Goal: Task Accomplishment & Management: Use online tool/utility

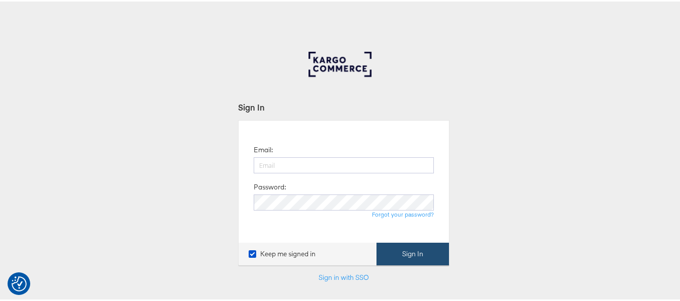
type input "[EMAIL_ADDRESS][PERSON_NAME][DOMAIN_NAME]"
click at [417, 253] on button "Sign In" at bounding box center [412, 253] width 72 height 23
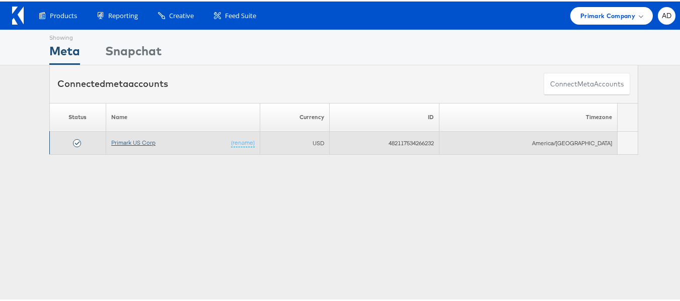
click at [141, 143] on link "Primark US Corp" at bounding box center [133, 141] width 44 height 8
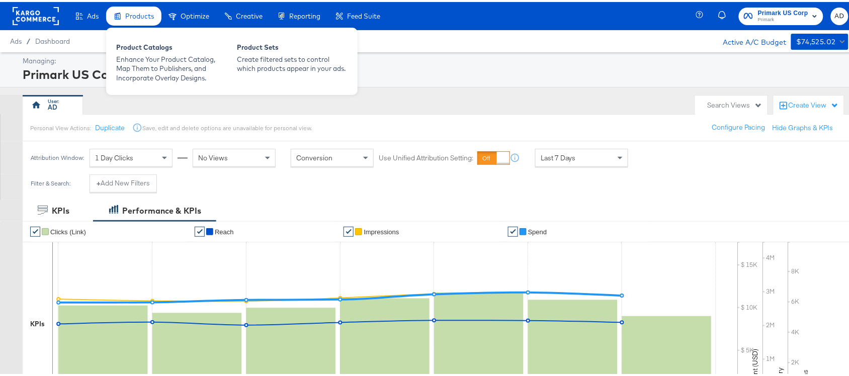
click at [122, 11] on div "Products" at bounding box center [133, 15] width 55 height 20
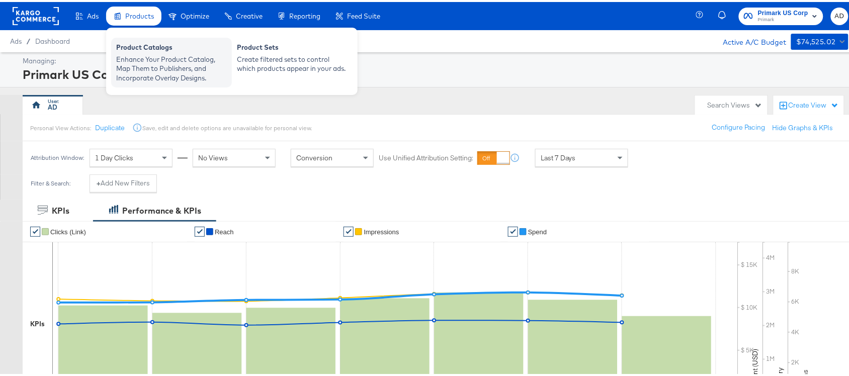
click at [134, 51] on div "Product Catalogs" at bounding box center [171, 47] width 111 height 12
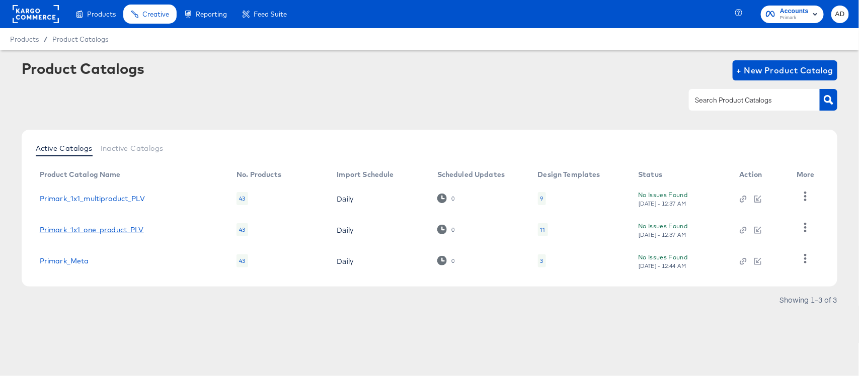
click at [109, 226] on link "Primark_1x1_one_product_PLV" at bounding box center [92, 230] width 104 height 8
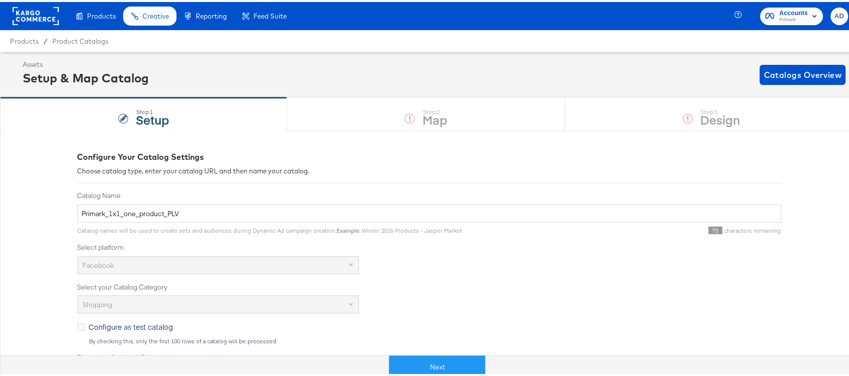
click at [728, 118] on div "Step: 1 Setup Step: 2 Map Step: 3 Design" at bounding box center [429, 112] width 859 height 33
click at [642, 110] on div "Step: 1 Setup Step: 2 Map Step: 3 Design" at bounding box center [429, 112] width 859 height 33
click at [441, 121] on div "Step: 1 Setup Step: 2 Map Step: 3 Design" at bounding box center [429, 112] width 859 height 33
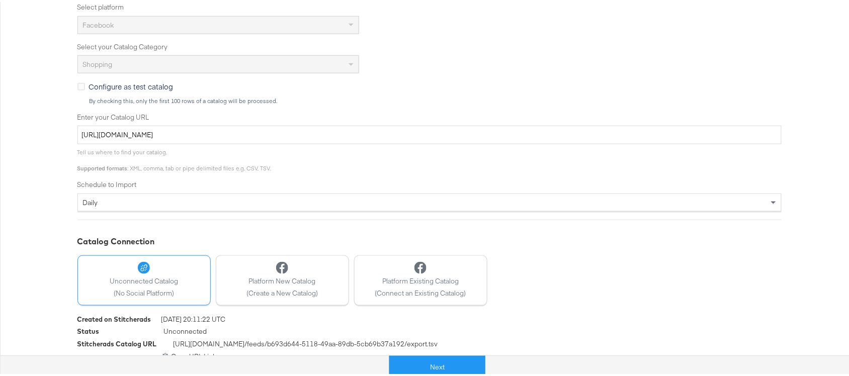
scroll to position [253, 0]
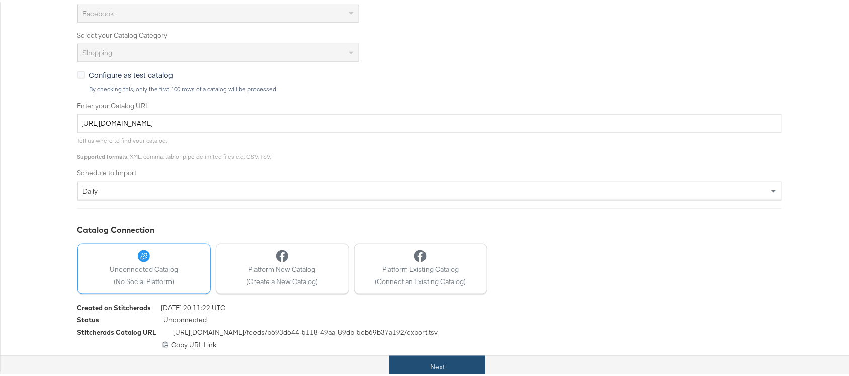
click at [444, 360] on button "Next" at bounding box center [437, 365] width 96 height 23
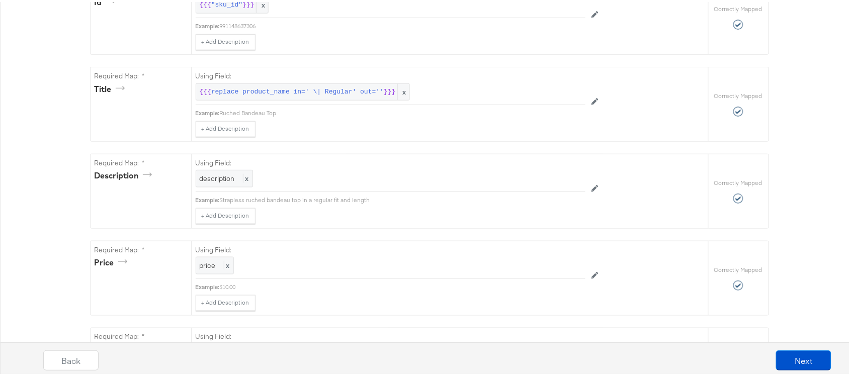
scroll to position [0, 0]
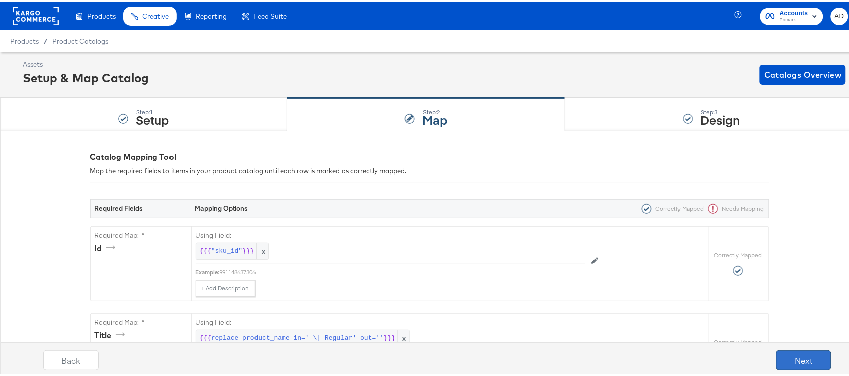
click at [783, 367] on button "Next" at bounding box center [803, 359] width 55 height 20
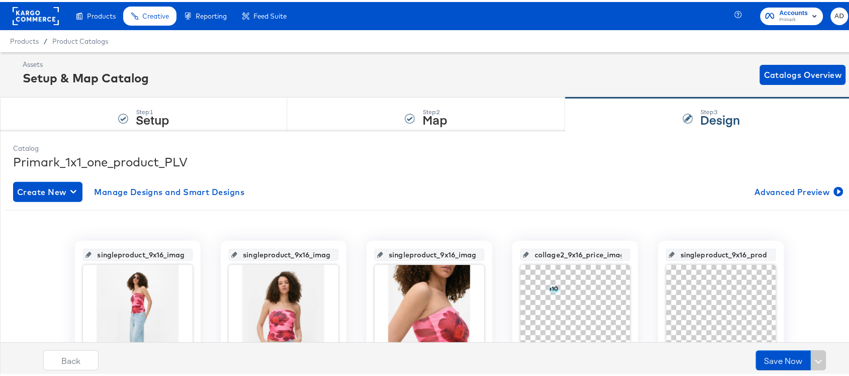
click at [33, 21] on rect at bounding box center [36, 14] width 46 height 18
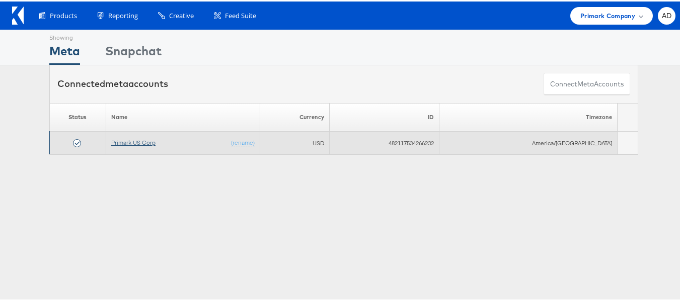
click at [143, 142] on link "Primark US Corp" at bounding box center [133, 141] width 44 height 8
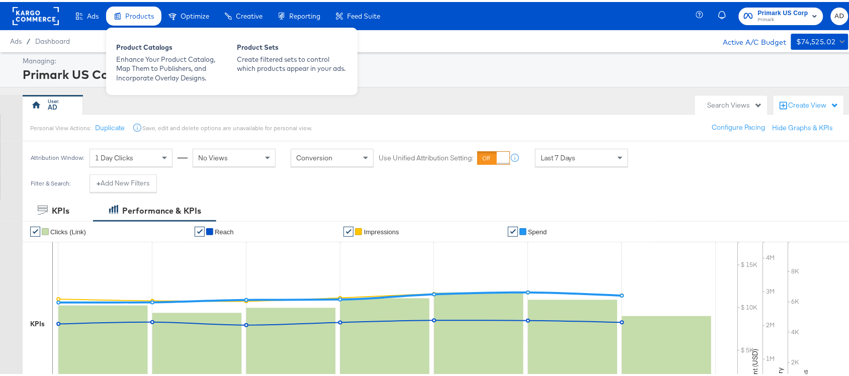
click at [129, 12] on span "Products" at bounding box center [139, 14] width 29 height 8
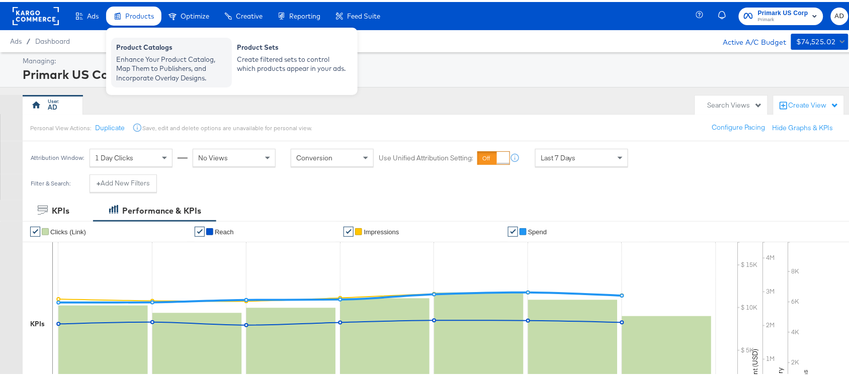
click at [145, 69] on div "Enhance Your Product Catalog, Map Them to Publishers, and Incorporate Overlay D…" at bounding box center [171, 67] width 111 height 28
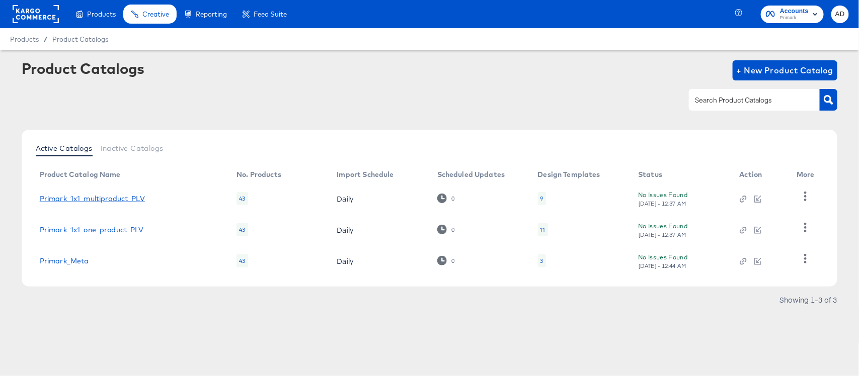
click at [105, 200] on link "Primark_1x1_multiproduct_PLV" at bounding box center [92, 199] width 105 height 8
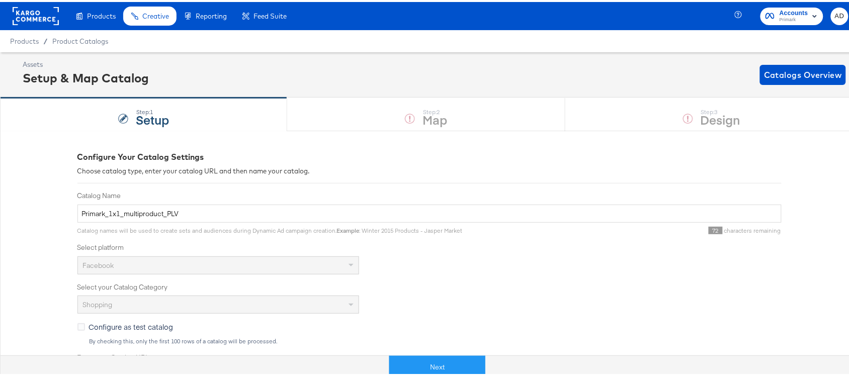
scroll to position [253, 0]
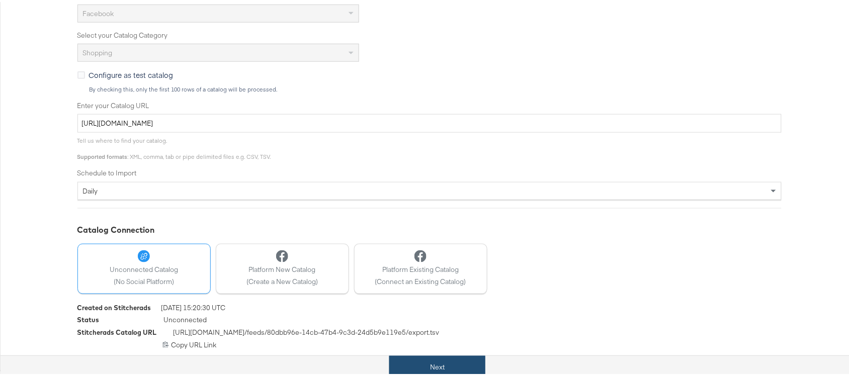
click at [416, 364] on button "Next" at bounding box center [437, 365] width 96 height 23
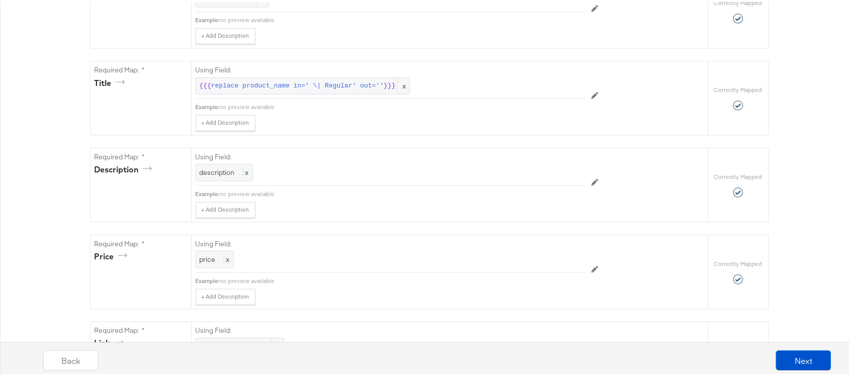
scroll to position [0, 0]
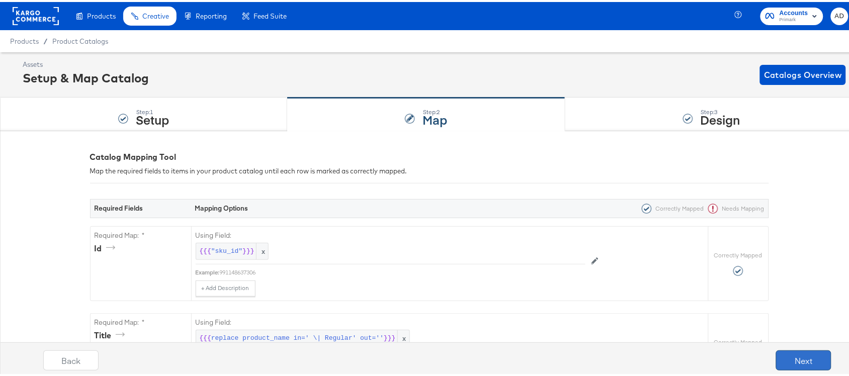
click at [780, 358] on button "Next" at bounding box center [803, 359] width 55 height 20
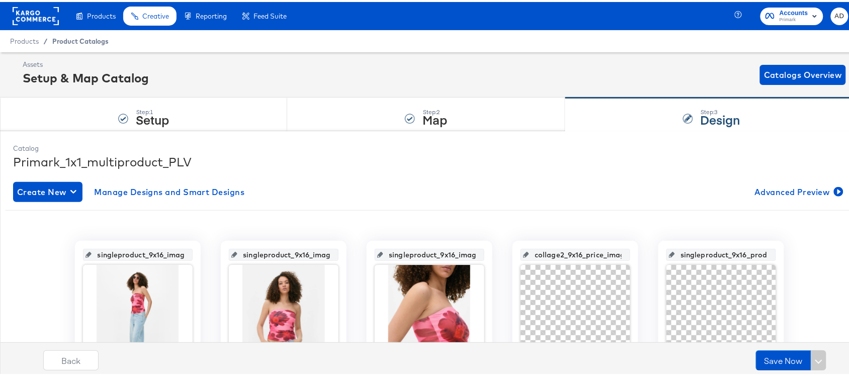
click at [79, 35] on span "Product Catalogs" at bounding box center [80, 39] width 56 height 8
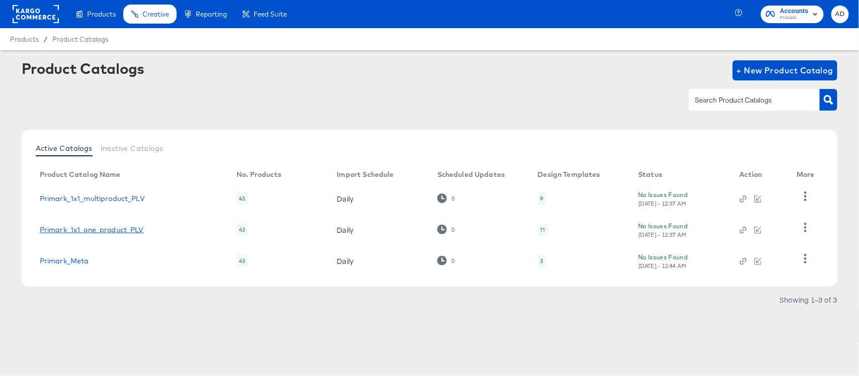
click at [99, 229] on link "Primark_1x1_one_product_PLV" at bounding box center [92, 230] width 104 height 8
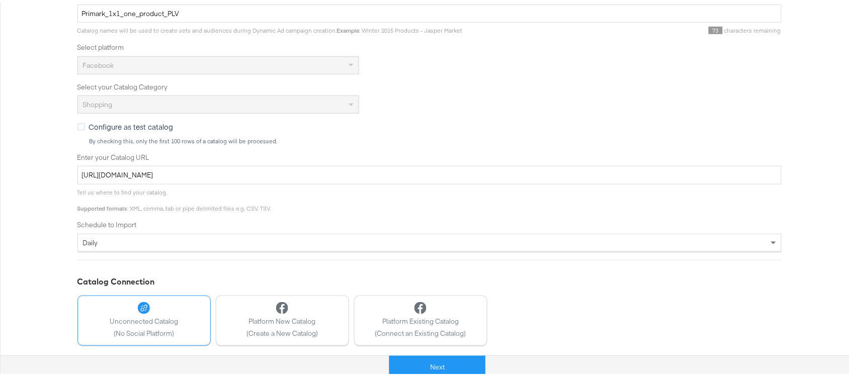
scroll to position [253, 0]
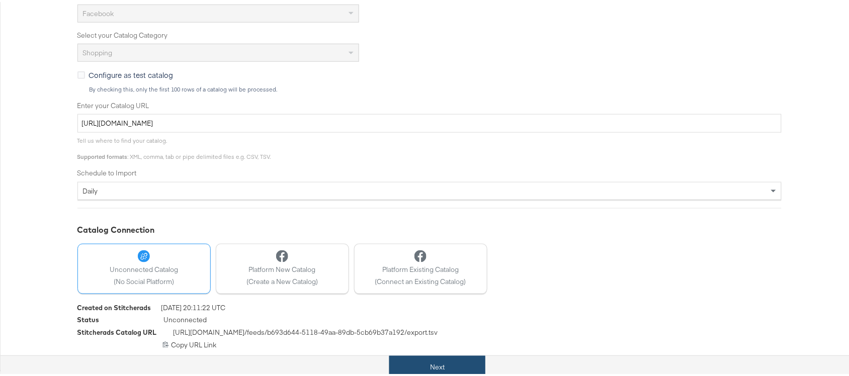
click at [423, 363] on button "Next" at bounding box center [437, 365] width 96 height 23
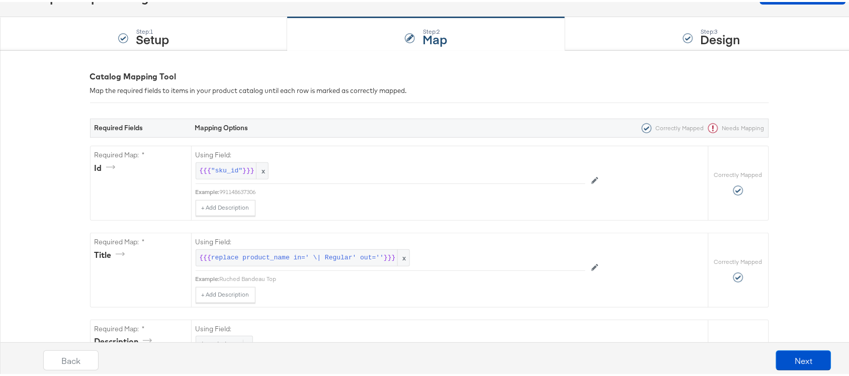
scroll to position [0, 0]
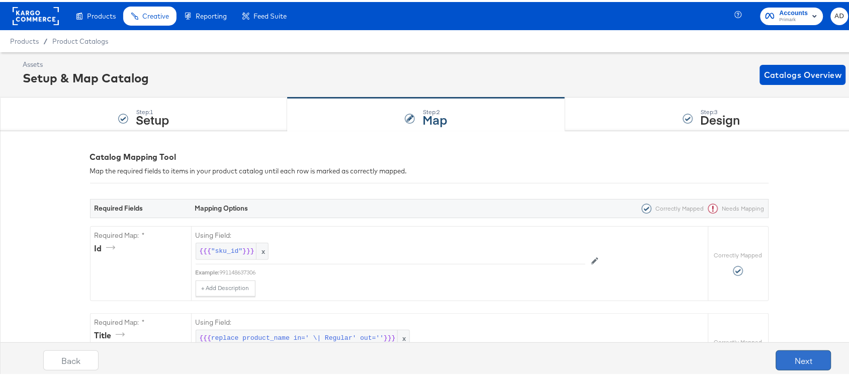
click at [798, 358] on button "Next" at bounding box center [803, 359] width 55 height 20
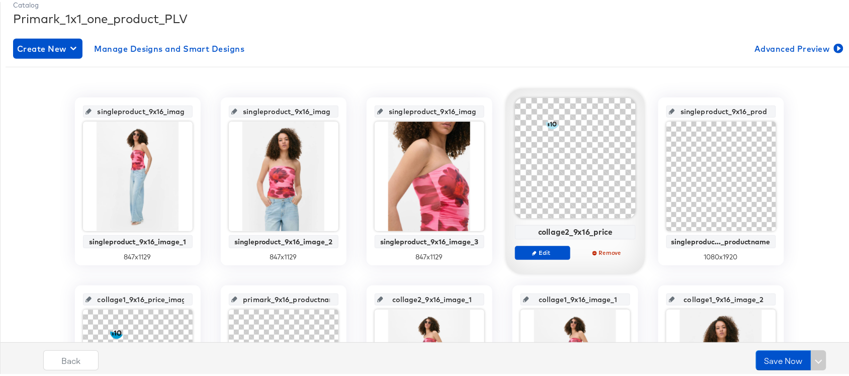
scroll to position [144, 0]
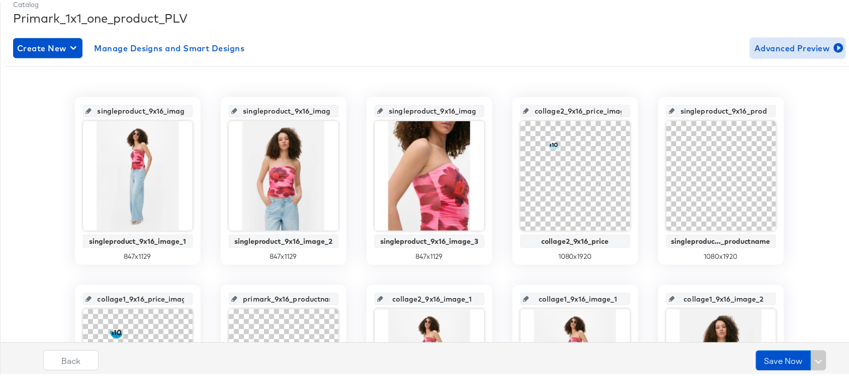
click at [806, 49] on span "Advanced Preview" at bounding box center [798, 46] width 87 height 14
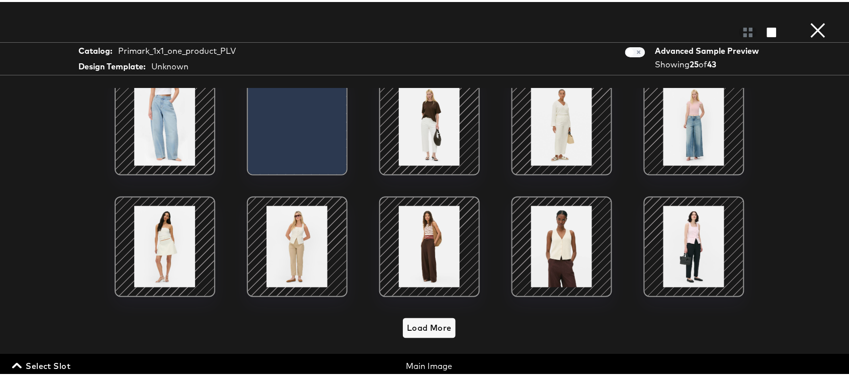
scroll to position [0, 0]
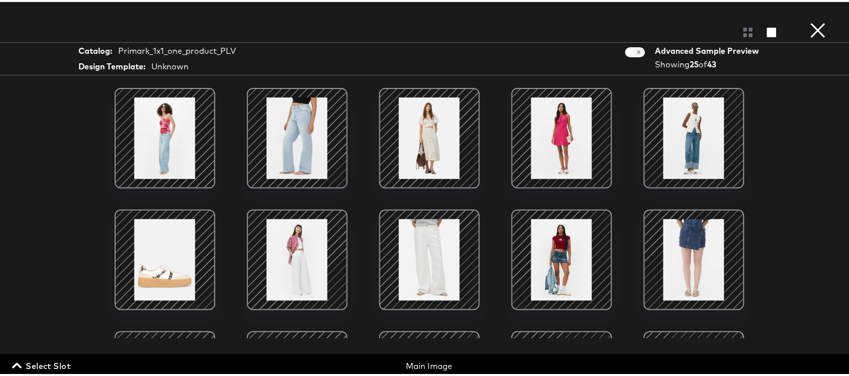
click at [809, 20] on button "×" at bounding box center [819, 10] width 20 height 20
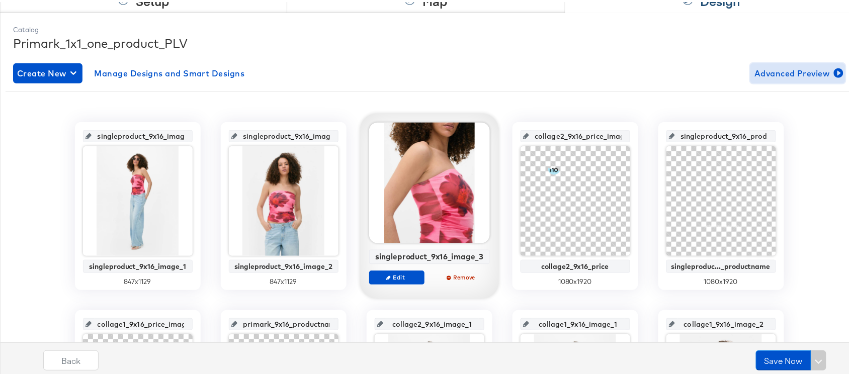
scroll to position [120, 0]
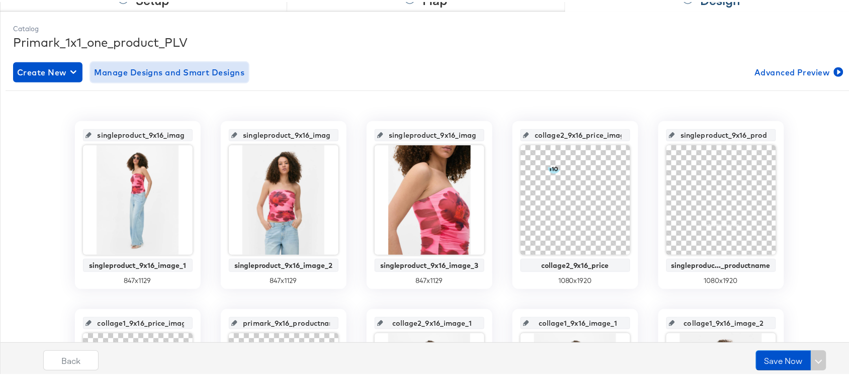
click at [165, 73] on span "Manage Designs and Smart Designs" at bounding box center [170, 70] width 150 height 14
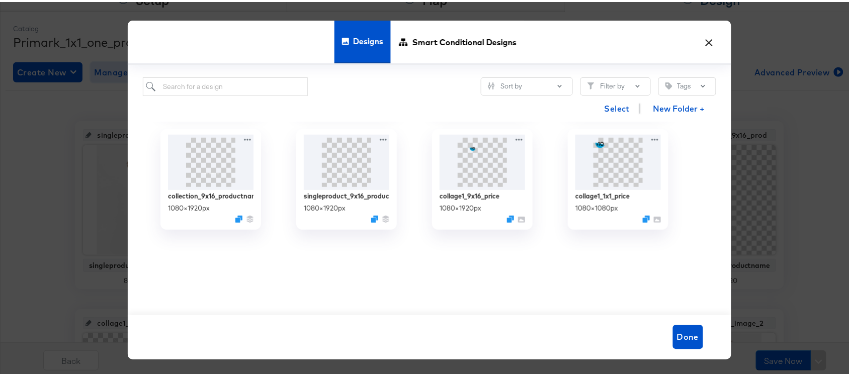
scroll to position [0, 0]
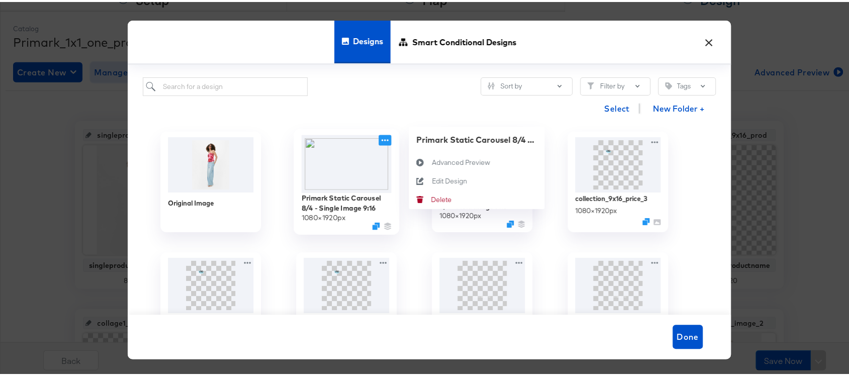
click at [379, 139] on icon at bounding box center [385, 138] width 13 height 11
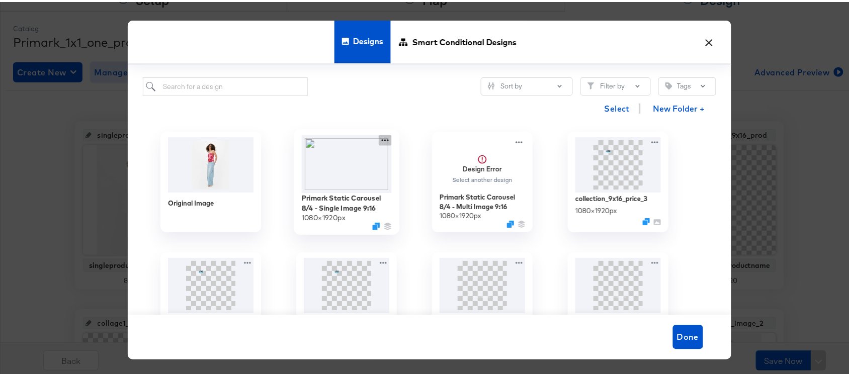
click at [380, 142] on icon at bounding box center [385, 138] width 13 height 11
click at [705, 36] on button "×" at bounding box center [710, 38] width 18 height 18
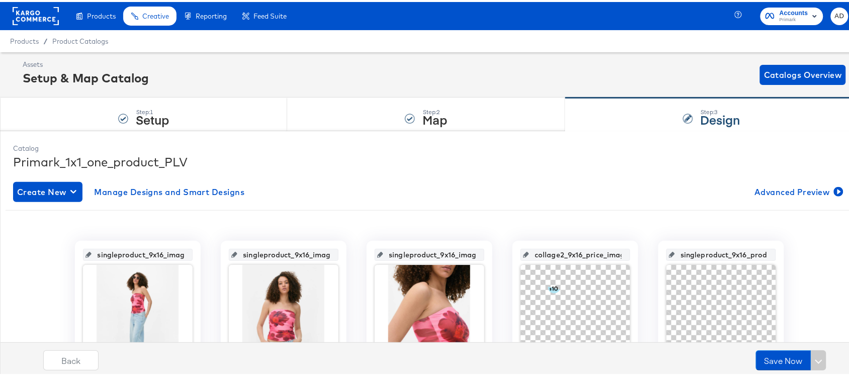
click at [27, 37] on span "Products" at bounding box center [24, 39] width 29 height 8
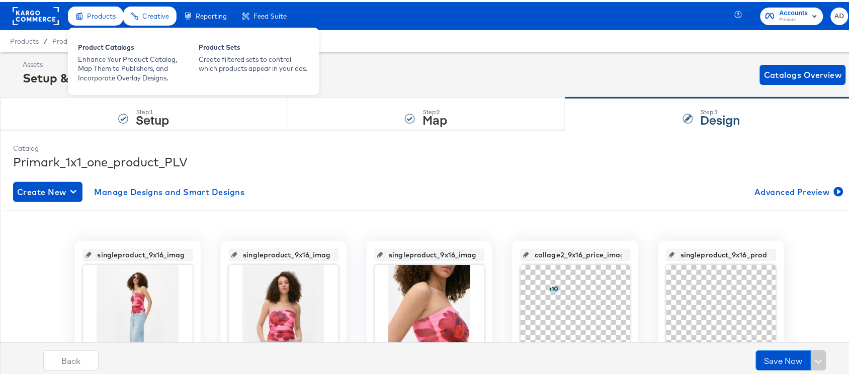
click at [94, 10] on span "Products" at bounding box center [101, 14] width 29 height 8
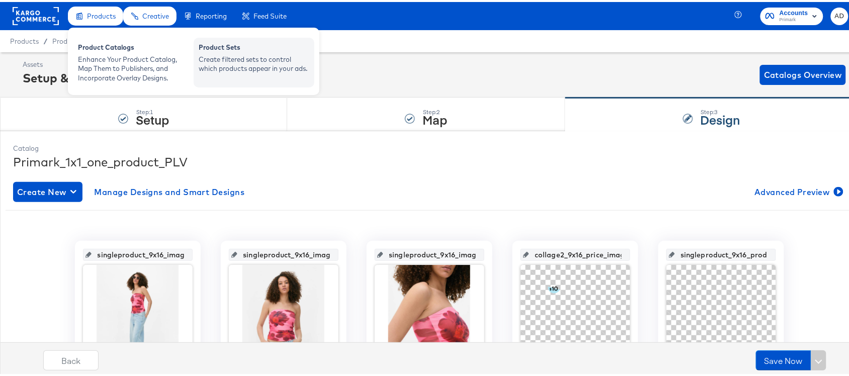
click at [220, 66] on div "Create filtered sets to control which products appear in your ads." at bounding box center [254, 62] width 111 height 19
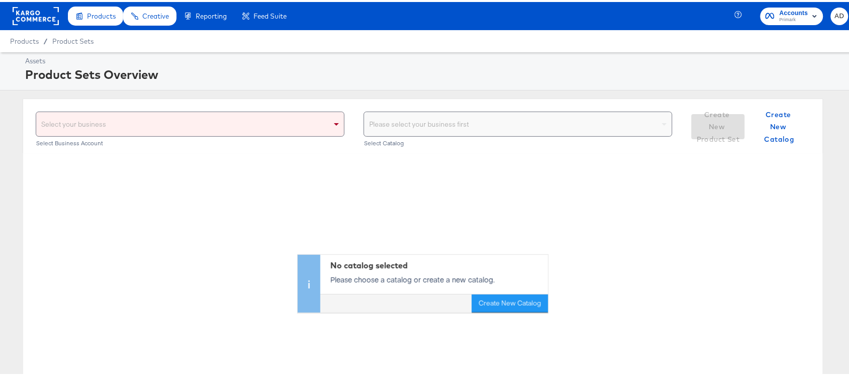
click at [43, 18] on rect at bounding box center [36, 14] width 46 height 18
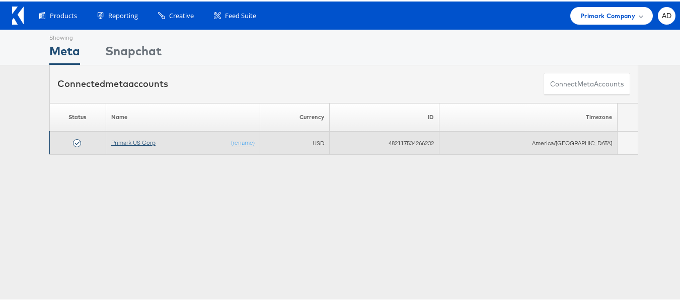
click at [134, 143] on link "Primark US Corp" at bounding box center [133, 141] width 44 height 8
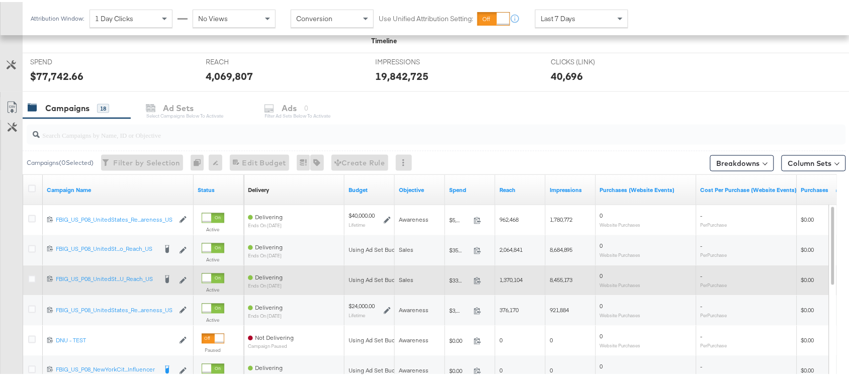
scroll to position [362, 0]
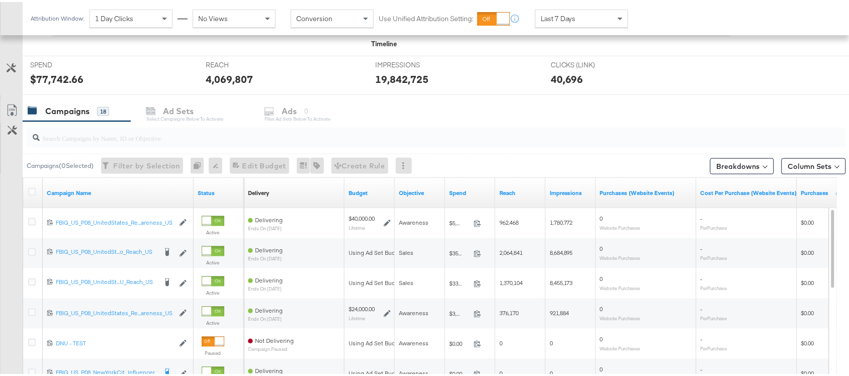
click at [130, 142] on div at bounding box center [437, 136] width 820 height 20
paste input "NYC 2.0_Carousel_Y_Mixed_Kargo_Campaign_Dynamic_N/A_N/A_N/A_Cotton Blend Shirt …"
type input "NYC 2.0_Carousel_Y_Mixed_Kargo_Campaign_Dynamic_N/A_N/A_N/A_Cotton Blend Shirt …"
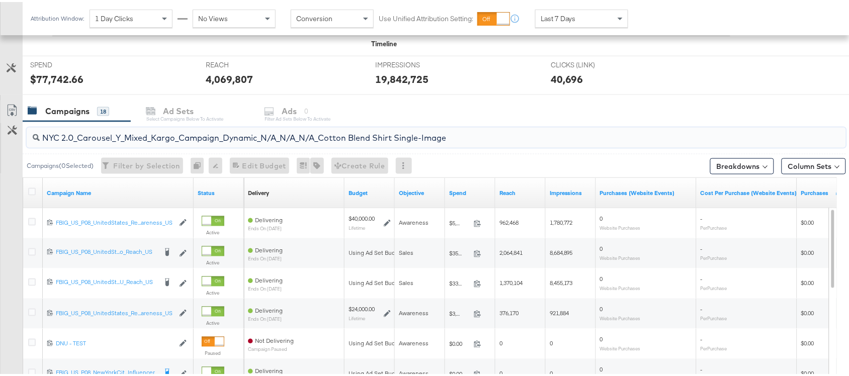
scroll to position [358, 0]
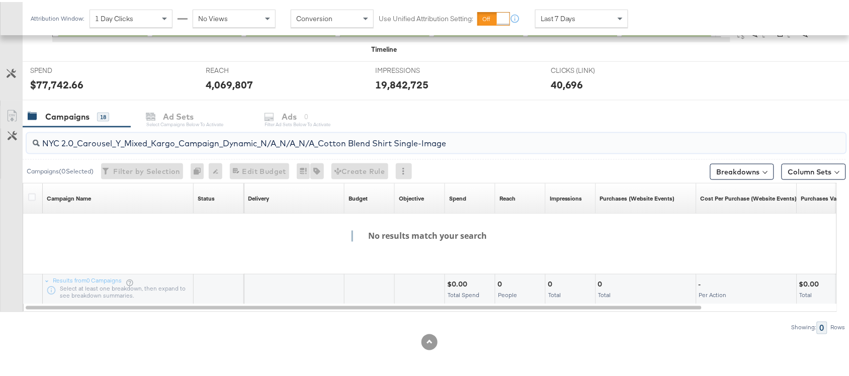
click at [152, 139] on input "NYC 2.0_Carousel_Y_Mixed_Kargo_Campaign_Dynamic_N/A_N/A_N/A_Cotton Blend Shirt …" at bounding box center [406, 138] width 732 height 20
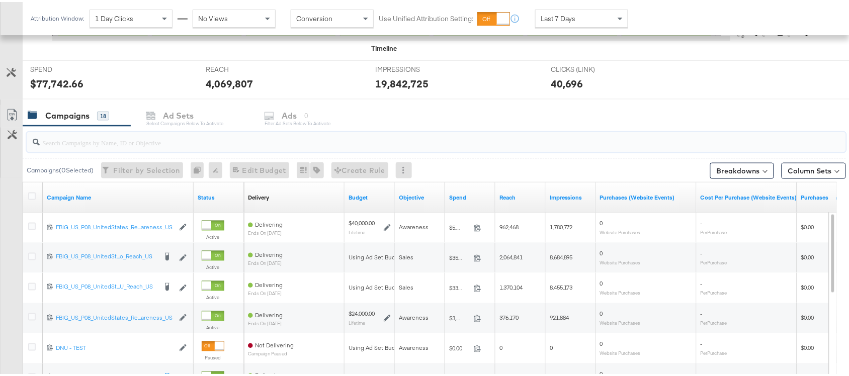
scroll to position [362, 0]
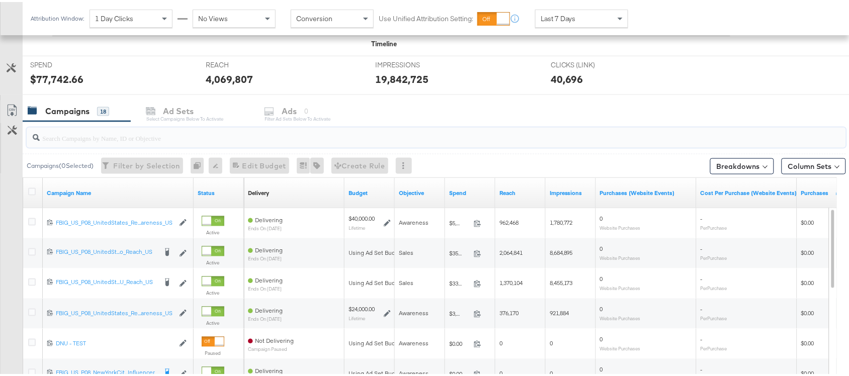
paste input "120228088321600495"
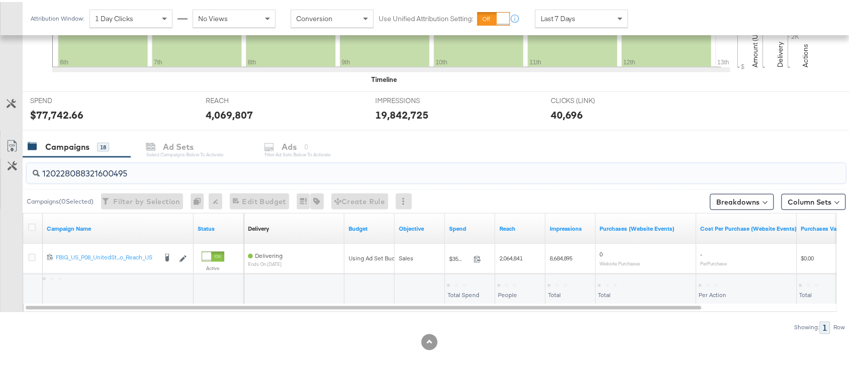
scroll to position [328, 0]
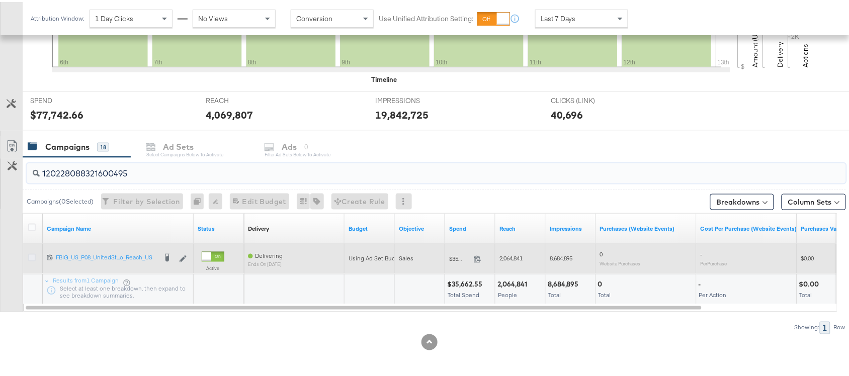
type input "120228088321600495"
click at [31, 257] on icon at bounding box center [32, 256] width 8 height 8
click at [0, 0] on input "checkbox" at bounding box center [0, 0] width 0 height 0
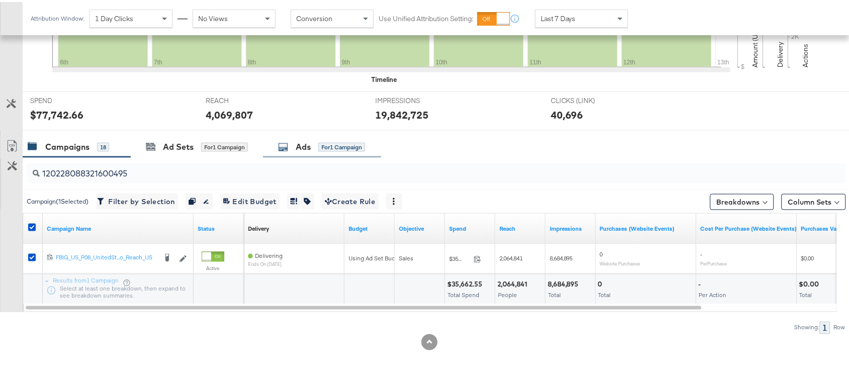
click at [301, 149] on div "Ads" at bounding box center [303, 145] width 15 height 12
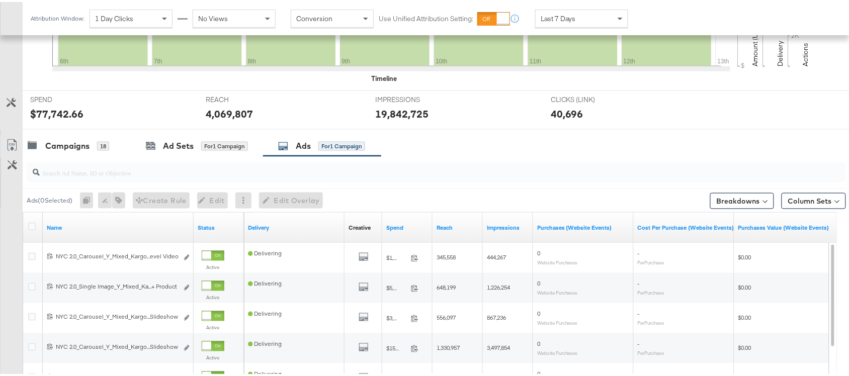
click at [174, 180] on div at bounding box center [437, 171] width 820 height 20
paste input "NYC 2.0_Carousel_Y_Mixed_Kargo_Campaign_Dynamic_N/A_N/A_N/A_Cotton Blend Shirt …"
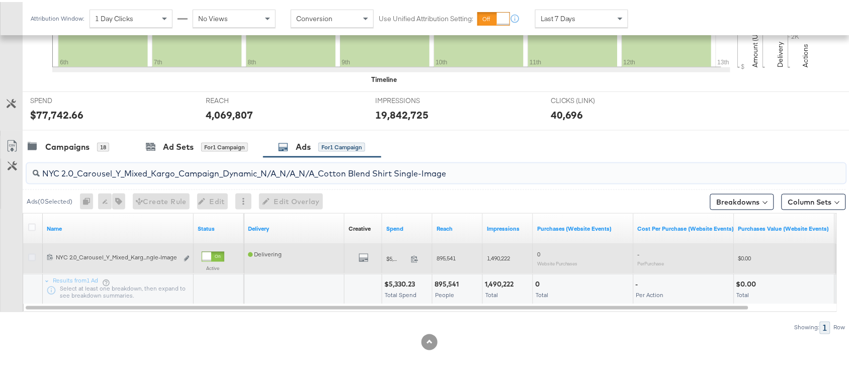
type input "NYC 2.0_Carousel_Y_Mixed_Kargo_Campaign_Dynamic_N/A_N/A_N/A_Cotton Blend Shirt …"
click at [28, 255] on icon at bounding box center [32, 256] width 8 height 8
click at [0, 0] on input "checkbox" at bounding box center [0, 0] width 0 height 0
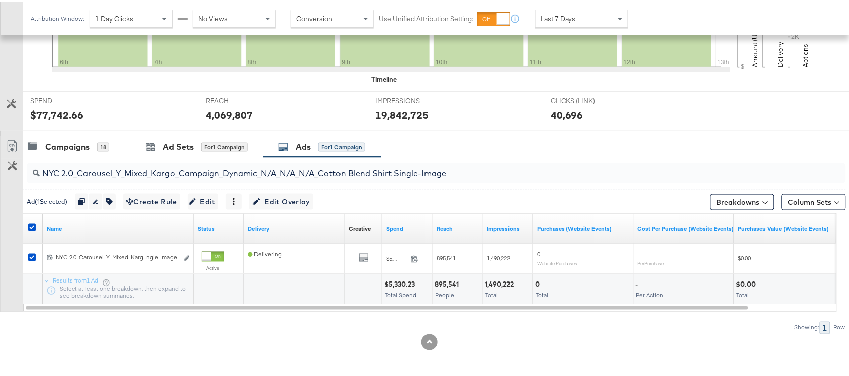
scroll to position [0, 0]
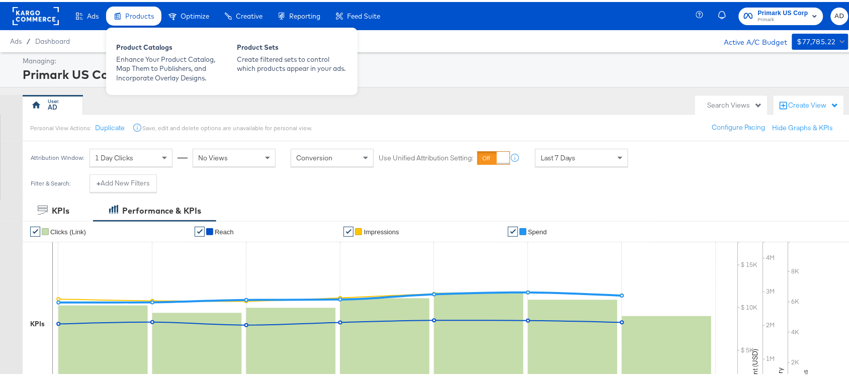
click at [141, 20] on div "Products" at bounding box center [133, 15] width 55 height 20
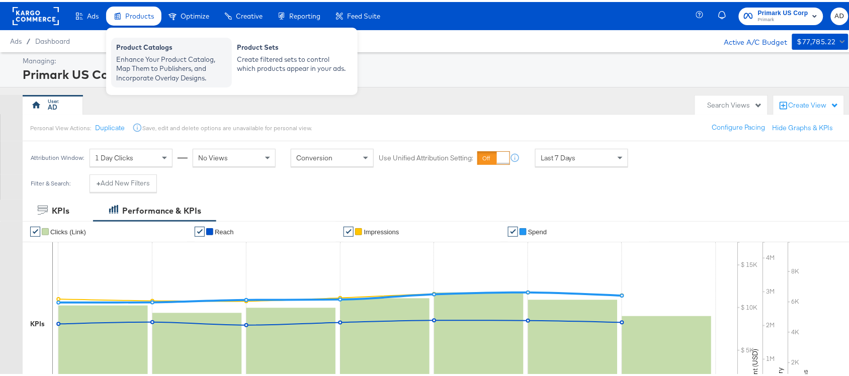
click at [151, 67] on div "Enhance Your Product Catalog, Map Them to Publishers, and Incorporate Overlay D…" at bounding box center [171, 67] width 111 height 28
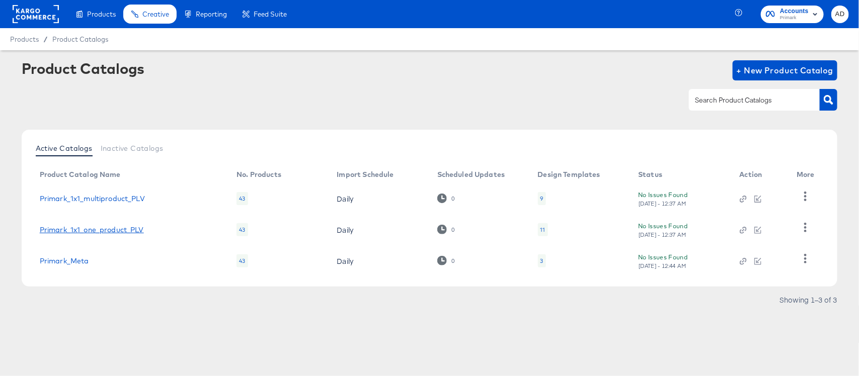
click at [102, 230] on link "Primark_1x1_one_product_PLV" at bounding box center [92, 230] width 104 height 8
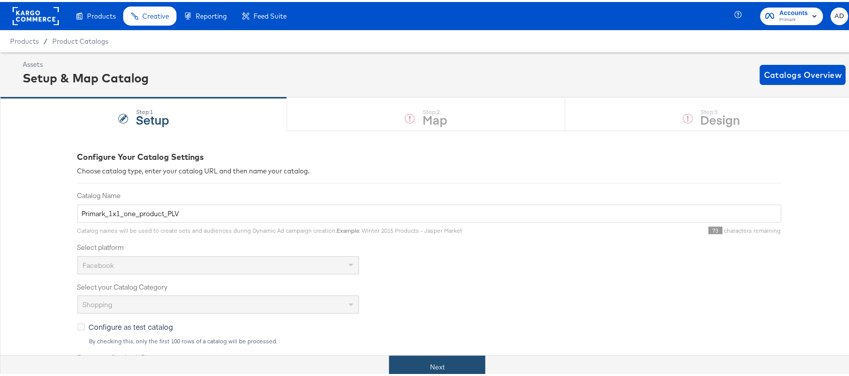
click at [418, 362] on button "Next" at bounding box center [437, 365] width 96 height 23
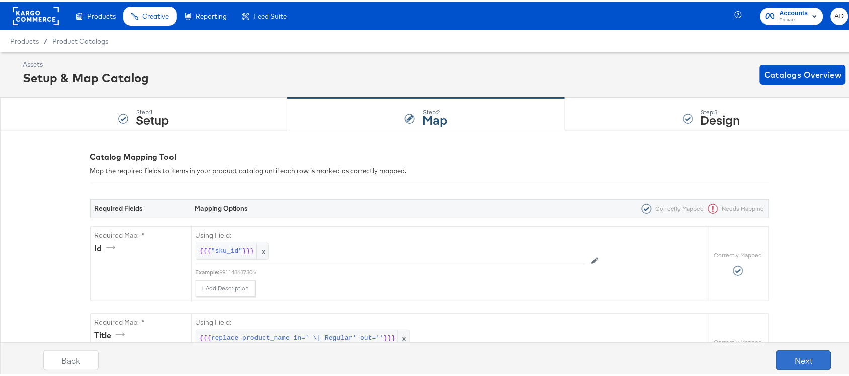
click at [776, 360] on button "Next" at bounding box center [803, 359] width 55 height 20
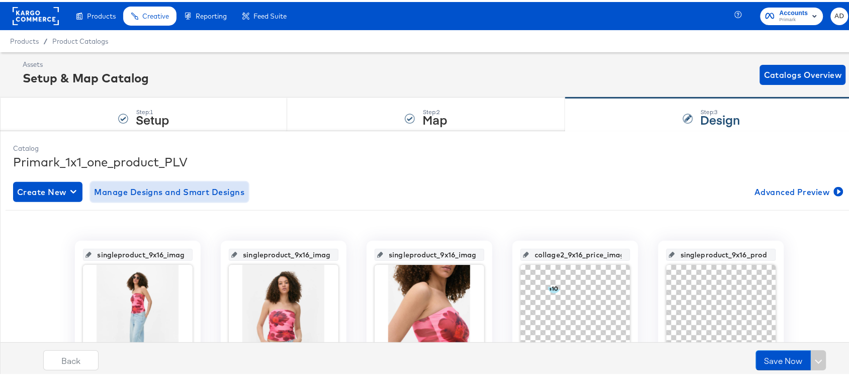
click at [168, 195] on span "Manage Designs and Smart Designs" at bounding box center [170, 190] width 150 height 14
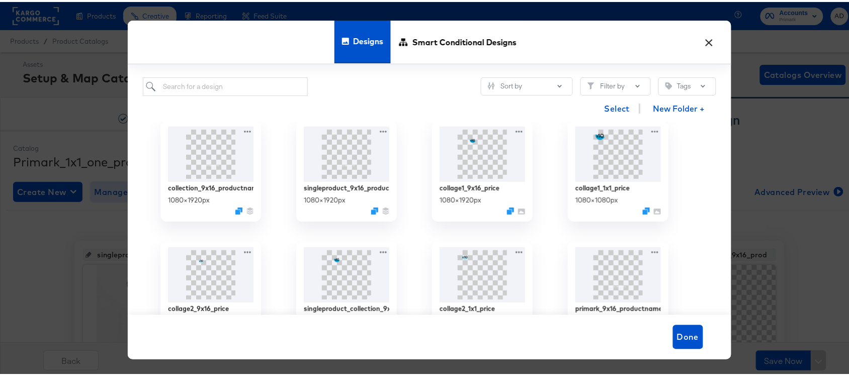
scroll to position [253, 0]
click at [281, 85] on input "search" at bounding box center [226, 84] width 166 height 19
click at [277, 85] on input "search" at bounding box center [226, 84] width 166 height 19
paste input "Primark Static Carousel 7/28 - Multi Image"
type input "Primark Static Carousel 7/28 - Multi Image"
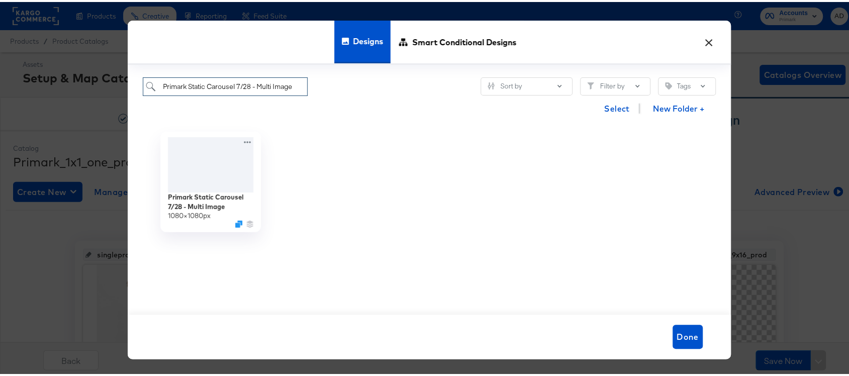
click at [277, 85] on input "Primark Static Carousel 7/28 - Multi Image" at bounding box center [226, 84] width 166 height 19
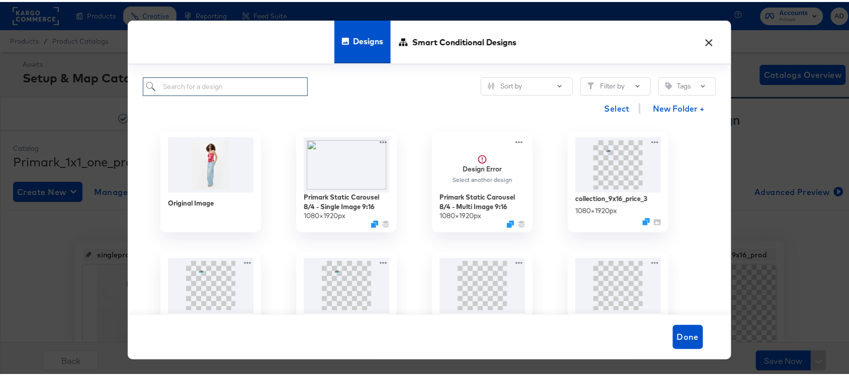
click at [252, 86] on input "search" at bounding box center [226, 84] width 166 height 19
paste input "Primark Static Carousel 7/28 - Single Image; Primark Static Carousel 8/4 - Sing…"
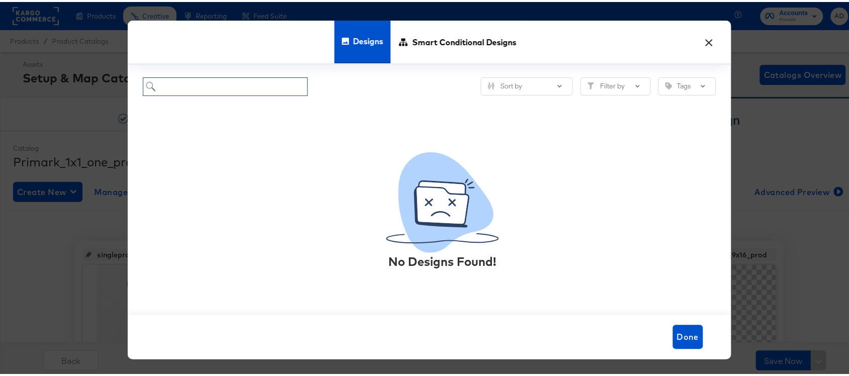
type input "Primark Static Carousel 7/28 - Single Image; Primark Static Carousel 8/4 - Sing…"
click at [252, 86] on input "Primark Static Carousel 7/28 - Single Image; Primark Static Carousel 8/4 - Sing…" at bounding box center [226, 84] width 166 height 19
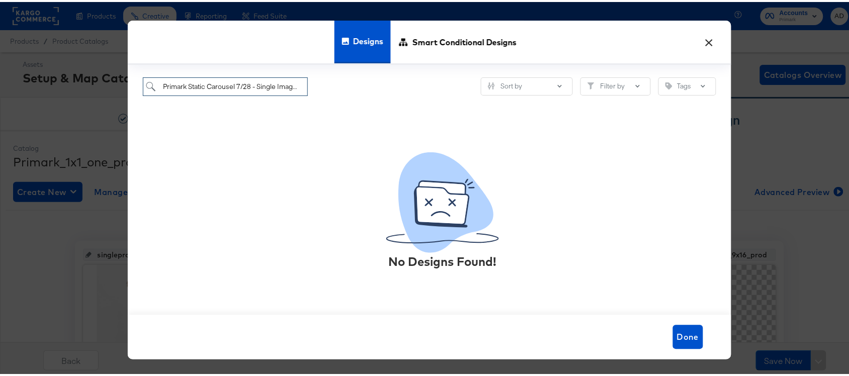
click at [252, 86] on input "Primark Static Carousel 7/28 - Single Image; Primark Static Carousel 8/4 - Sing…" at bounding box center [226, 84] width 166 height 19
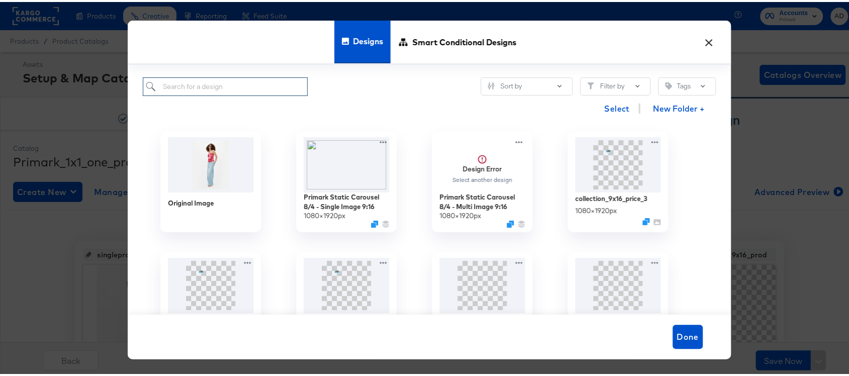
click at [253, 81] on input "search" at bounding box center [226, 84] width 166 height 19
paste input "Primark Static Carousel 7/28 - Multi Image"
type input "Primark Static Carousel 7/28 - Multi Image"
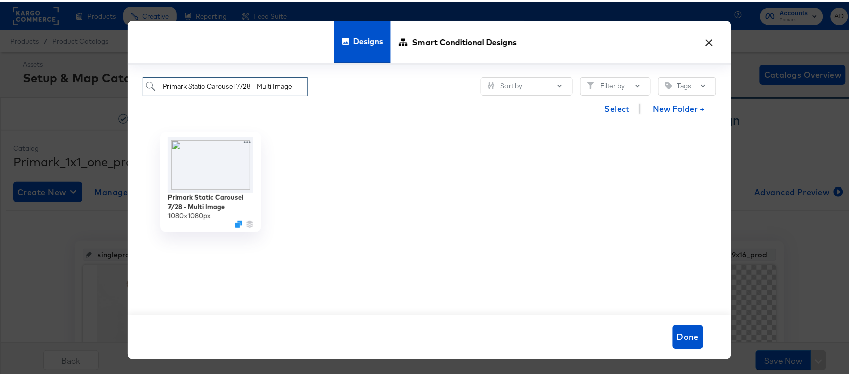
click at [248, 84] on input "Primark Static Carousel 7/28 - Multi Image" at bounding box center [226, 84] width 166 height 19
paste input "Primark Static Carousel 7/28"
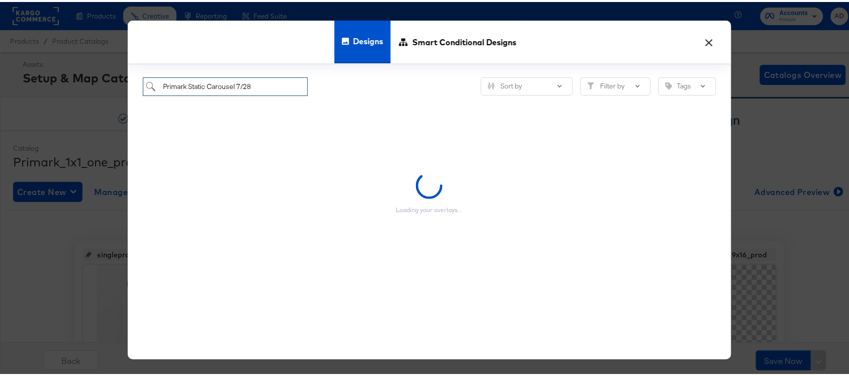
click at [257, 84] on input "Primark Static Carousel 7/28" at bounding box center [226, 84] width 166 height 19
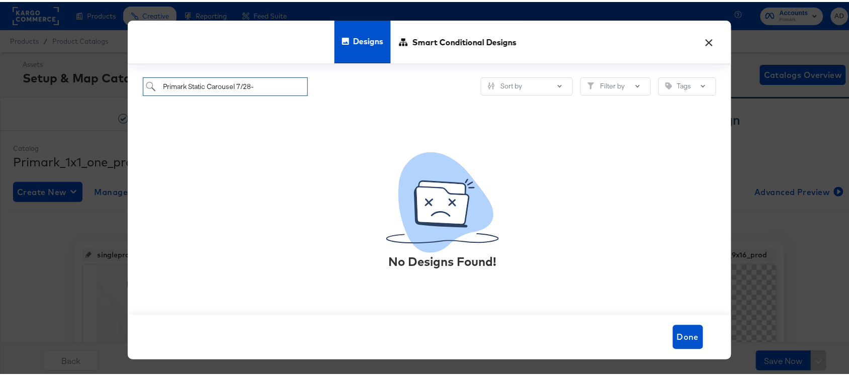
paste input "Primark Static Carousel 8/4 - Single Image 9:1"
click at [297, 87] on input "Primark Static Carousel 7/28- Primark Static Carousel 8/4 - Single Image 9:1" at bounding box center [226, 84] width 166 height 19
click at [297, 86] on input "Primark Static Carousel 7/28- Primark Static Carousel 8/4 - Single Image 9:1" at bounding box center [226, 84] width 166 height 19
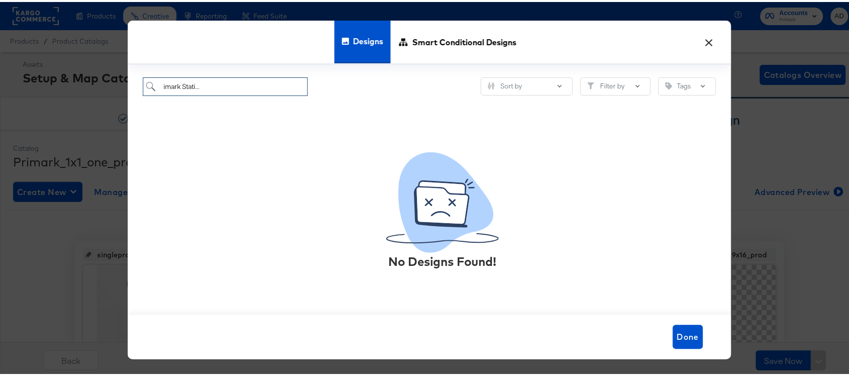
click at [297, 86] on input "Primark Static Carousel 7/28- Primark Static Carousel 8/4 - Single Image 9:1" at bounding box center [226, 84] width 166 height 19
click at [253, 86] on input "Primark Static Carousel 7/28- Primark Static Carousel 8/4 - Single Image 9:1" at bounding box center [226, 84] width 166 height 19
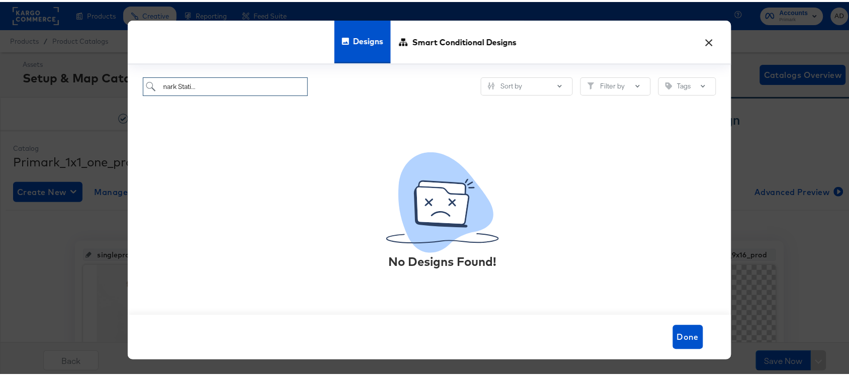
scroll to position [0, 0]
type input "Primark Static Carousel 7/28- Primark Static Carousel 8/4 - Single Image 9:16"
click at [267, 91] on input "Primark Static Carousel 7/28- Primark Static Carousel 8/4 - Single Image 9:16" at bounding box center [226, 84] width 166 height 19
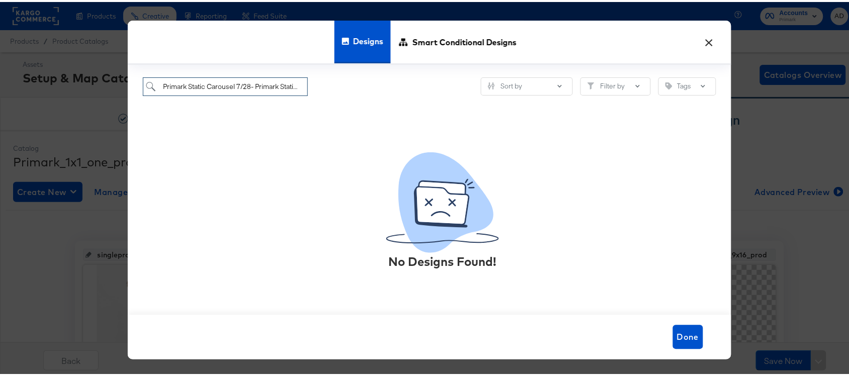
click at [267, 91] on input "Primark Static Carousel 7/28- Primark Static Carousel 8/4 - Single Image 9:16" at bounding box center [226, 84] width 166 height 19
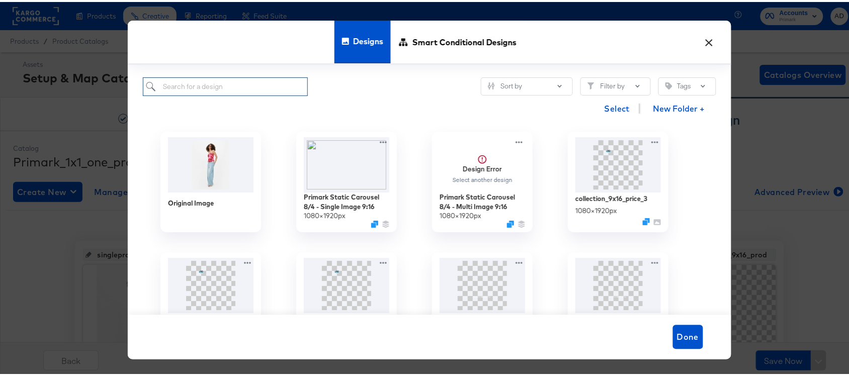
click at [260, 91] on input "search" at bounding box center [226, 84] width 166 height 19
paste input "Primark Static Carousel 8/4 - Single Image 9:16"
type input "Primark Static Carousel 8/4 - Single Image 9:16"
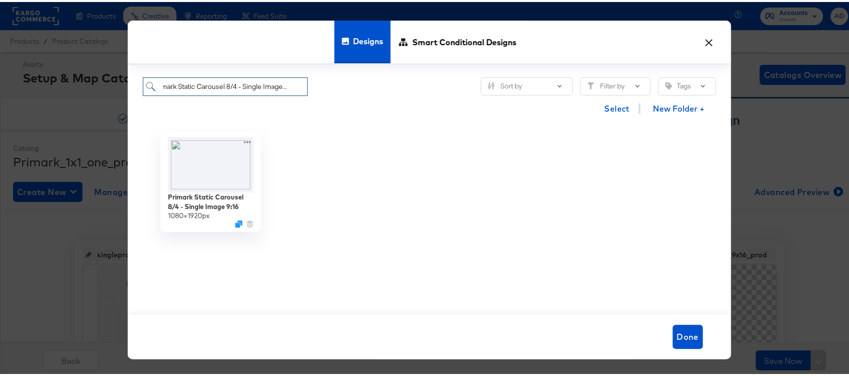
scroll to position [0, 0]
click at [270, 88] on input "Primark Static Carousel 8/4 - Single Image 9:16" at bounding box center [226, 84] width 166 height 19
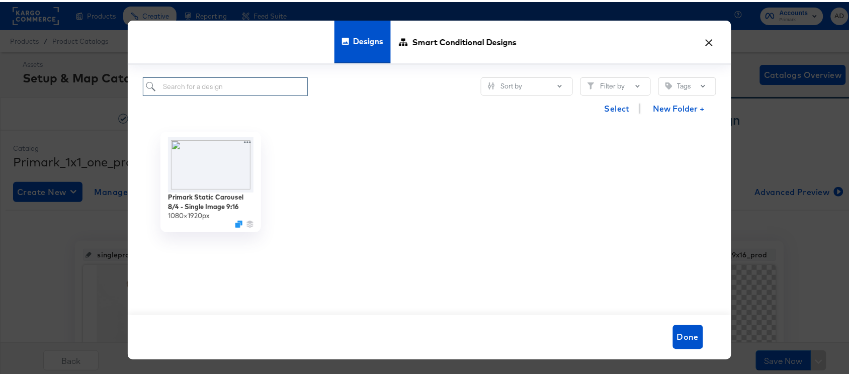
paste input "Primark Static Carousel 7/28 - Multi Image"
click at [233, 92] on input "Primark Static Carousel 7/28 - Multi Image" at bounding box center [226, 84] width 166 height 19
paste input "Primark Static Carousel 8/4 - Single Image 9:16"
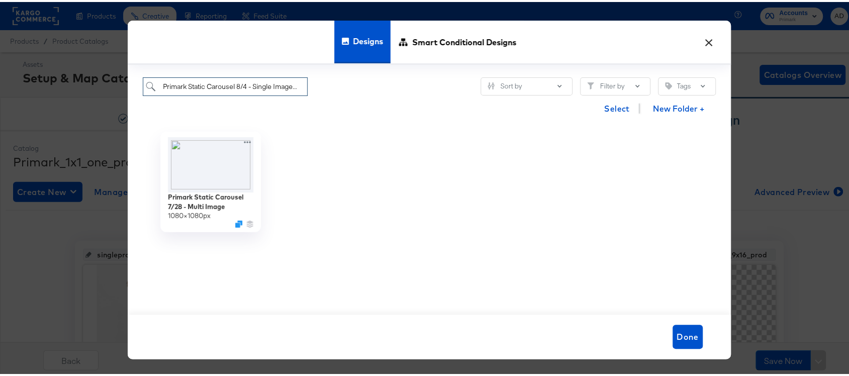
scroll to position [0, 13]
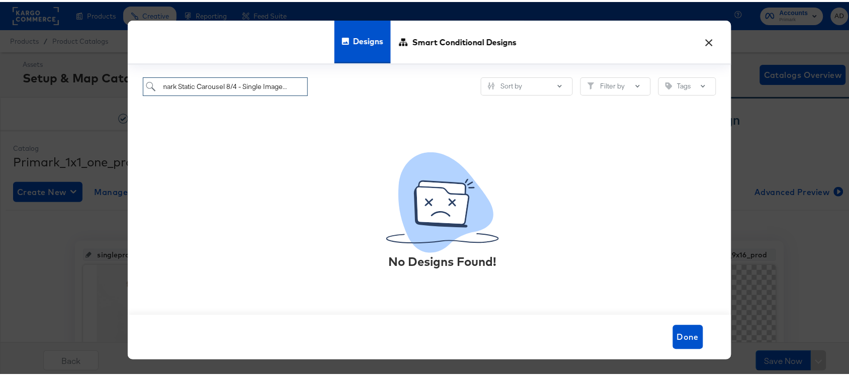
click at [233, 87] on input "Primark Static Carousel 8/4 - Single Image 9:16" at bounding box center [226, 84] width 166 height 19
click at [230, 83] on input "Primark Static Carousel 8/4 - Single Image 9:16" at bounding box center [226, 84] width 166 height 19
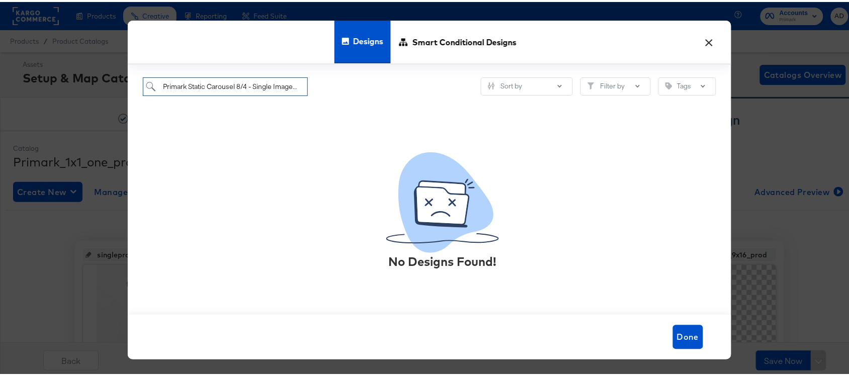
click at [230, 83] on input "Primark Static Carousel 8/4 - Single Image 9:16" at bounding box center [226, 84] width 166 height 19
paste input "search"
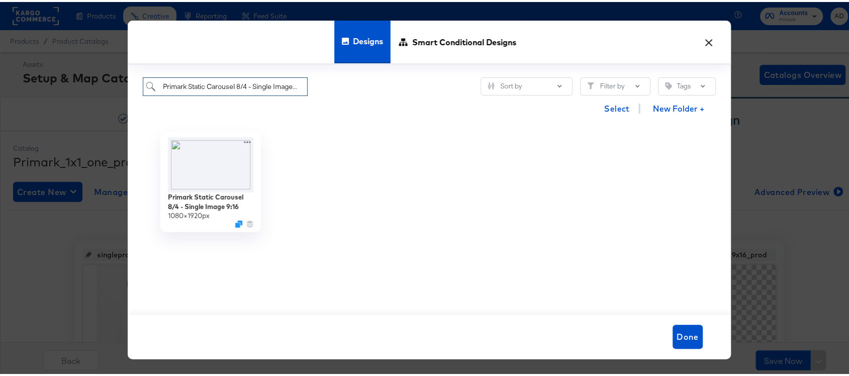
click at [218, 81] on input "Primark Static Carousel 8/4 - Single Image 9:16" at bounding box center [226, 84] width 166 height 19
paste input "search"
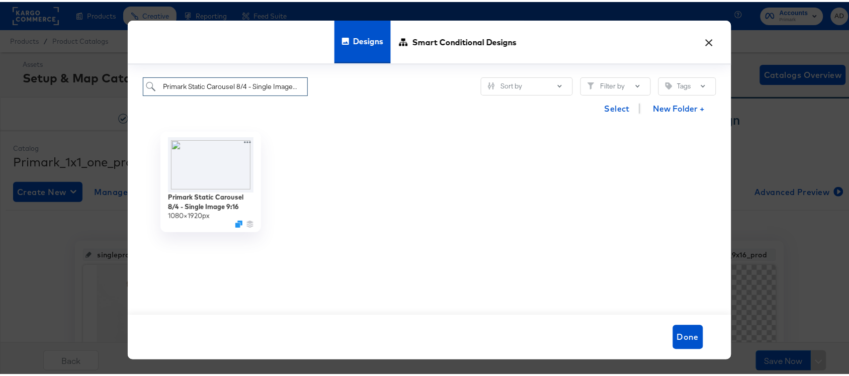
scroll to position [0, 13]
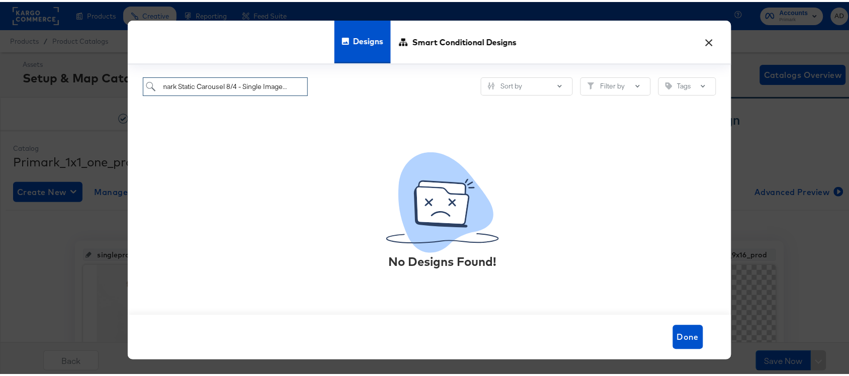
click at [269, 87] on input "Primark Static Carousel 8/4 - Single Image 9:16" at bounding box center [226, 84] width 166 height 19
click at [175, 84] on input "Primark Static Carousel 8/4 - Single Image 9:16" at bounding box center [226, 84] width 166 height 19
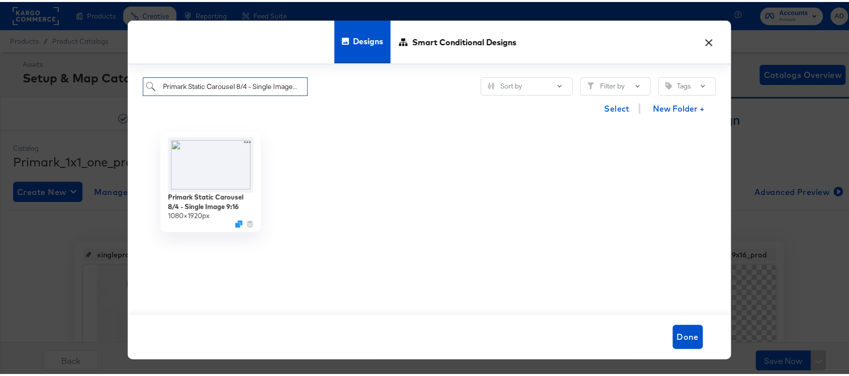
click at [220, 89] on input "Primark Static Carousel 8/4 - Single Image 9:16" at bounding box center [226, 84] width 166 height 19
paste input "search"
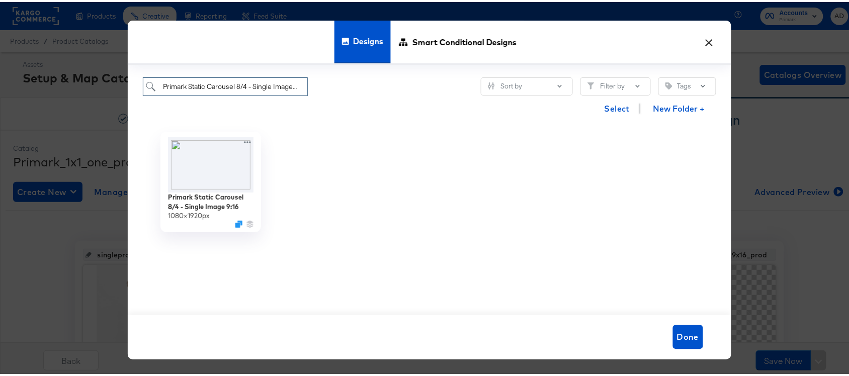
scroll to position [0, 11]
type input "Primark Static Carousel 8/4 - Single Image 9:16"
click at [197, 177] on img at bounding box center [211, 162] width 90 height 58
click at [210, 167] on img at bounding box center [211, 162] width 90 height 58
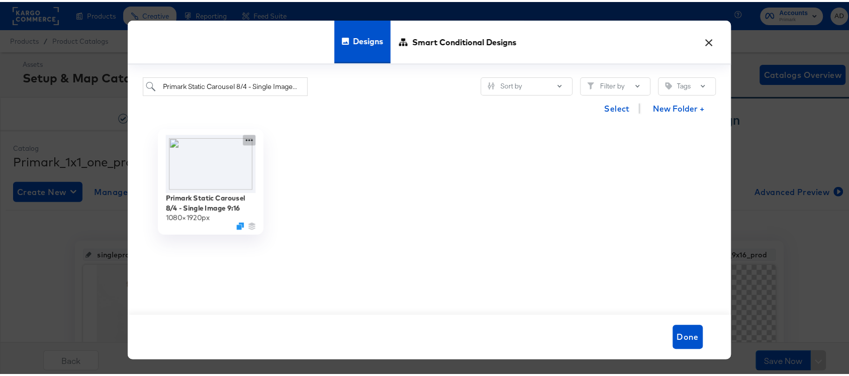
click at [243, 142] on icon at bounding box center [249, 138] width 13 height 11
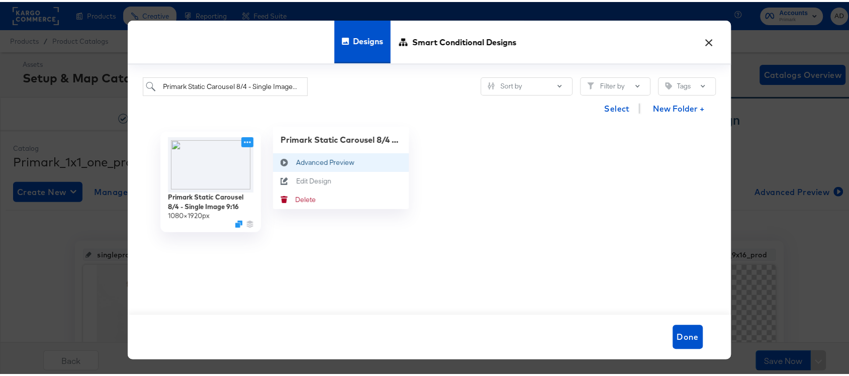
click at [296, 161] on div "Advanced Preview Advanced Preview" at bounding box center [296, 161] width 0 height 0
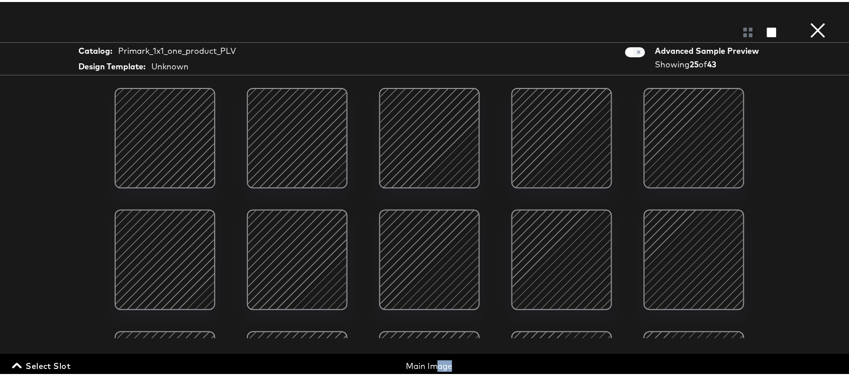
drag, startPoint x: 418, startPoint y: 373, endPoint x: 433, endPoint y: 361, distance: 19.3
click at [433, 361] on div "Select Slot Main Image Main Image" at bounding box center [429, 364] width 859 height 24
click at [433, 361] on div "Main Image" at bounding box center [429, 365] width 275 height 12
click at [403, 361] on div "Main Image" at bounding box center [429, 365] width 275 height 12
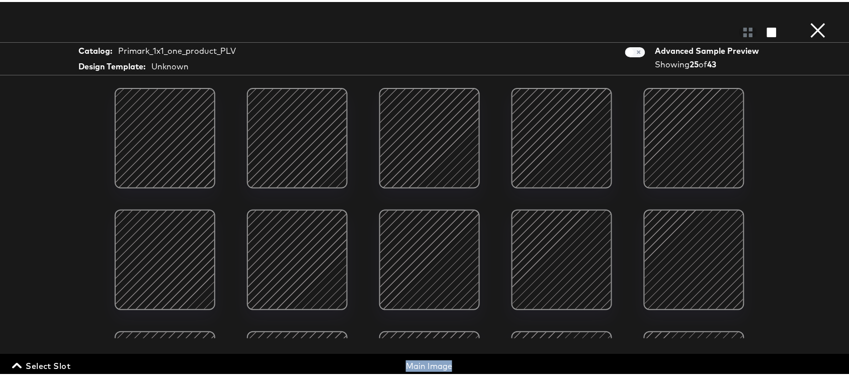
click at [403, 361] on div "Main Image" at bounding box center [429, 365] width 275 height 12
click at [151, 159] on div at bounding box center [165, 137] width 86 height 86
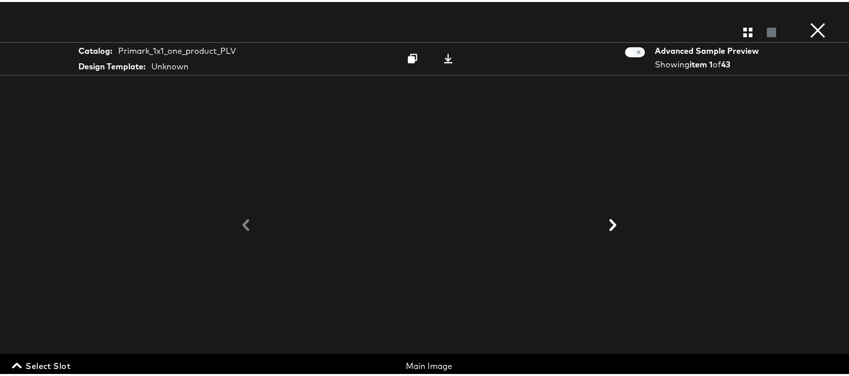
scroll to position [9, 0]
click at [607, 221] on icon at bounding box center [613, 223] width 12 height 12
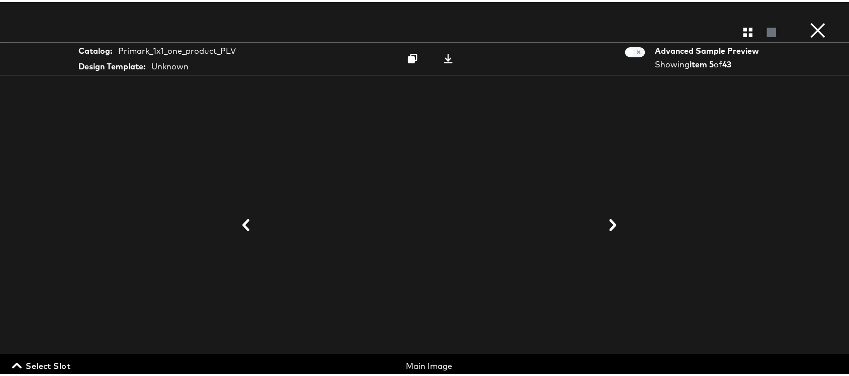
click at [241, 228] on icon at bounding box center [246, 223] width 12 height 12
click at [241, 228] on div at bounding box center [429, 224] width 755 height 276
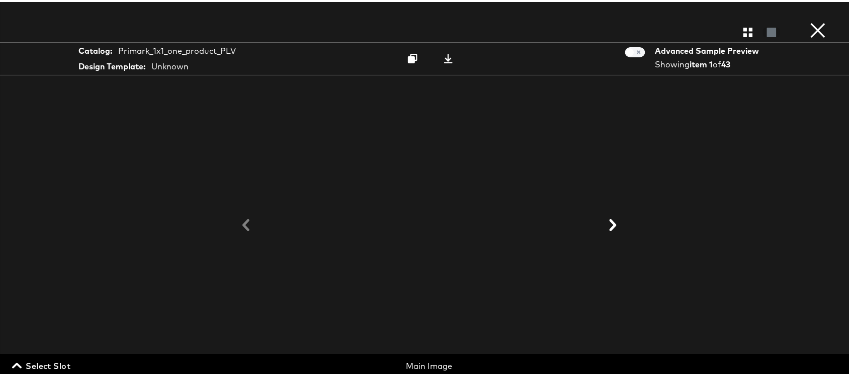
click at [241, 228] on div at bounding box center [429, 224] width 755 height 276
click at [815, 20] on button "×" at bounding box center [819, 10] width 20 height 20
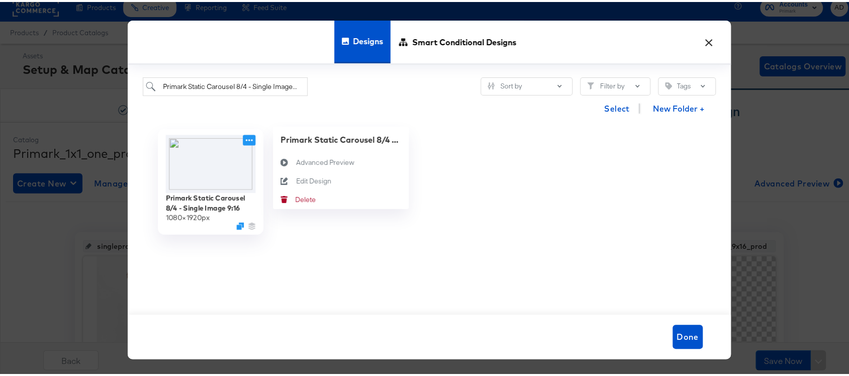
click at [245, 141] on icon at bounding box center [249, 138] width 13 height 11
click at [296, 179] on div "Edit Design Edit Design" at bounding box center [296, 179] width 0 height 0
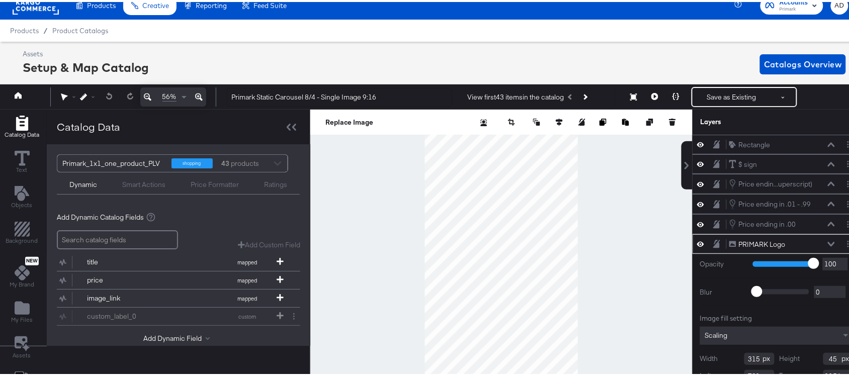
scroll to position [30, 0]
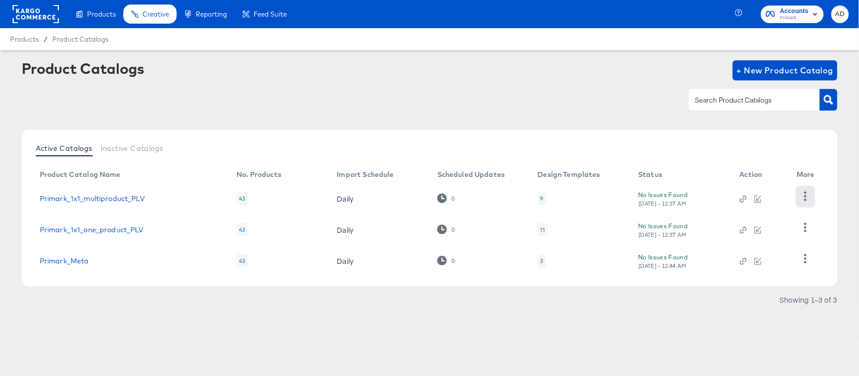
click at [804, 192] on icon "button" at bounding box center [805, 197] width 3 height 10
click at [583, 320] on article "Product Catalogs + New Product Catalog Active Catalogs Inactive Catalogs Produc…" at bounding box center [429, 196] width 859 height 293
